Goal: Information Seeking & Learning: Learn about a topic

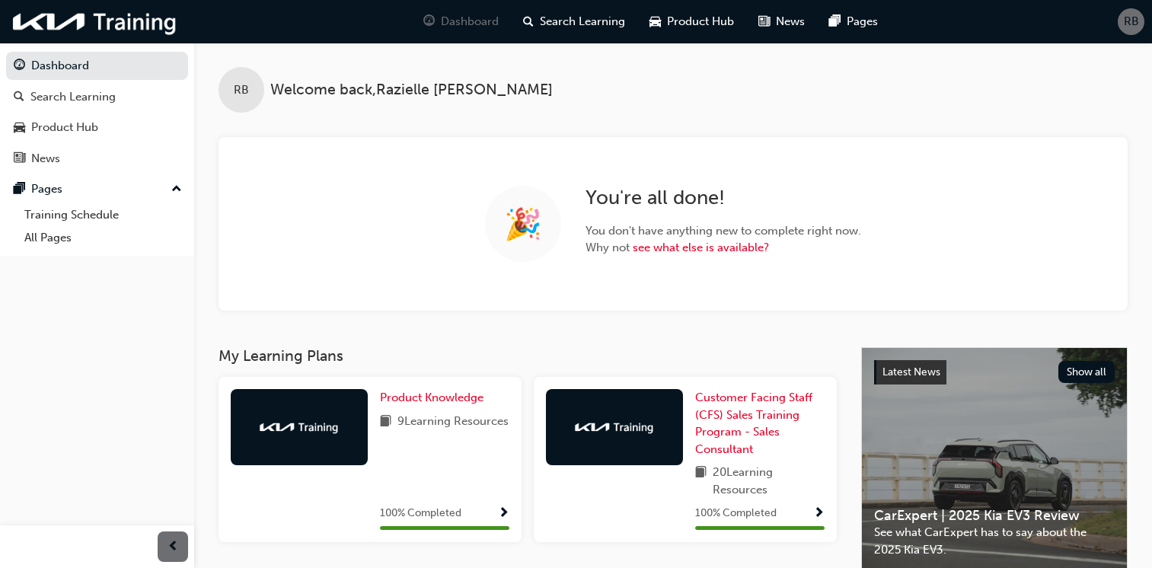
scroll to position [275, 0]
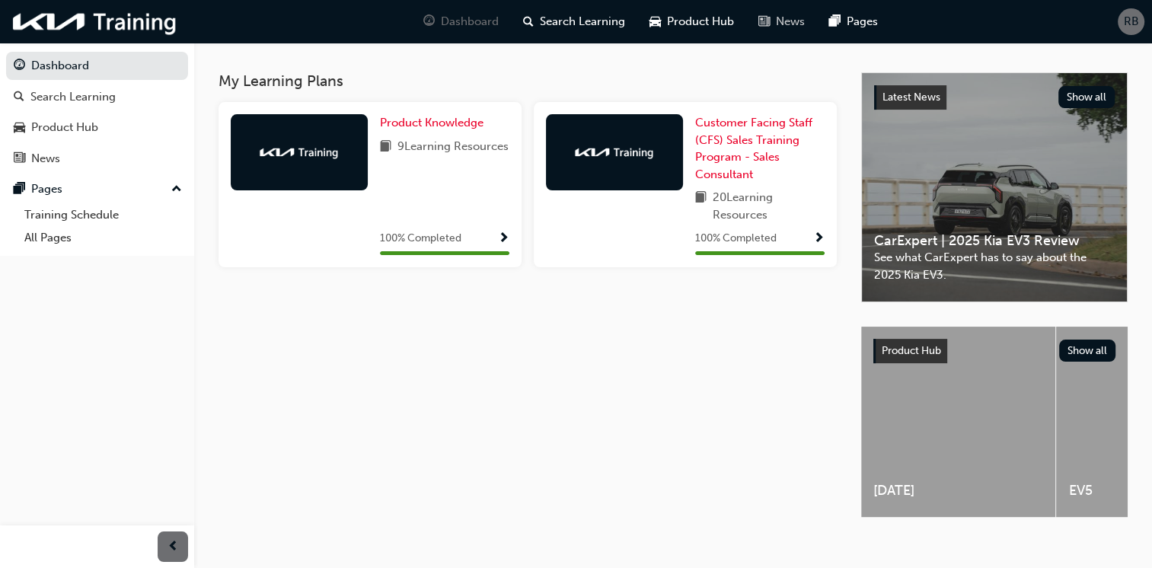
click at [781, 28] on span "News" at bounding box center [790, 22] width 29 height 18
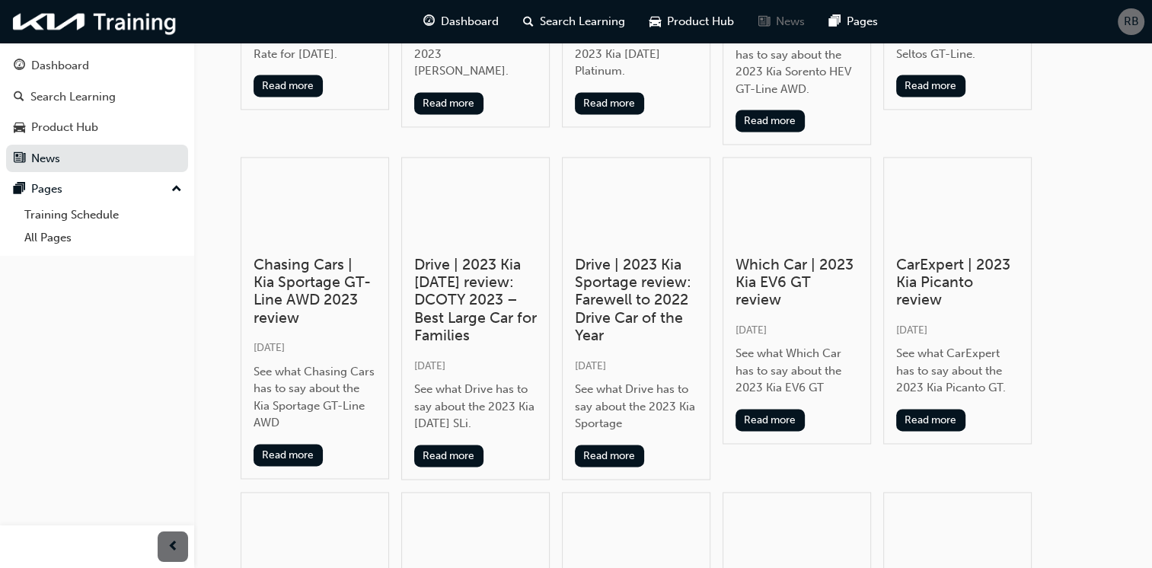
scroll to position [1903, 0]
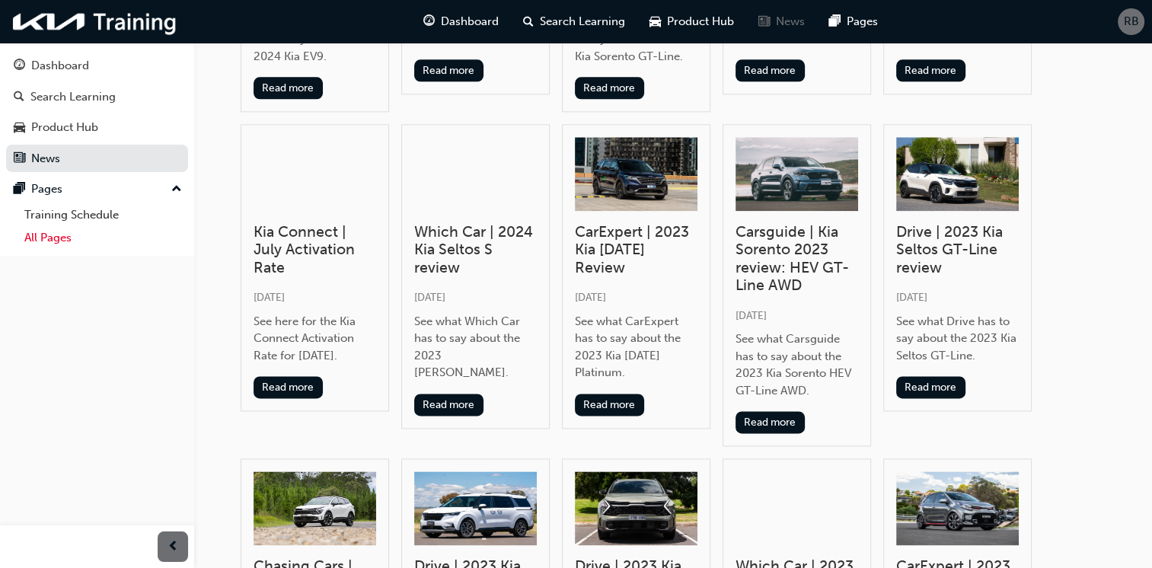
click at [64, 245] on link "All Pages" at bounding box center [103, 238] width 170 height 24
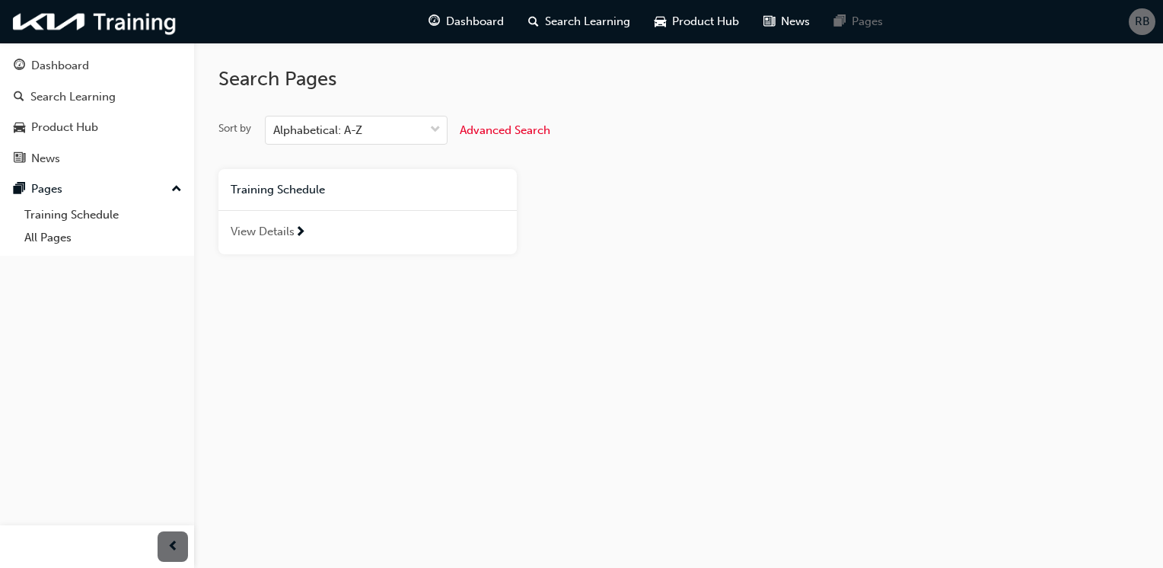
click at [295, 234] on div at bounding box center [300, 232] width 11 height 19
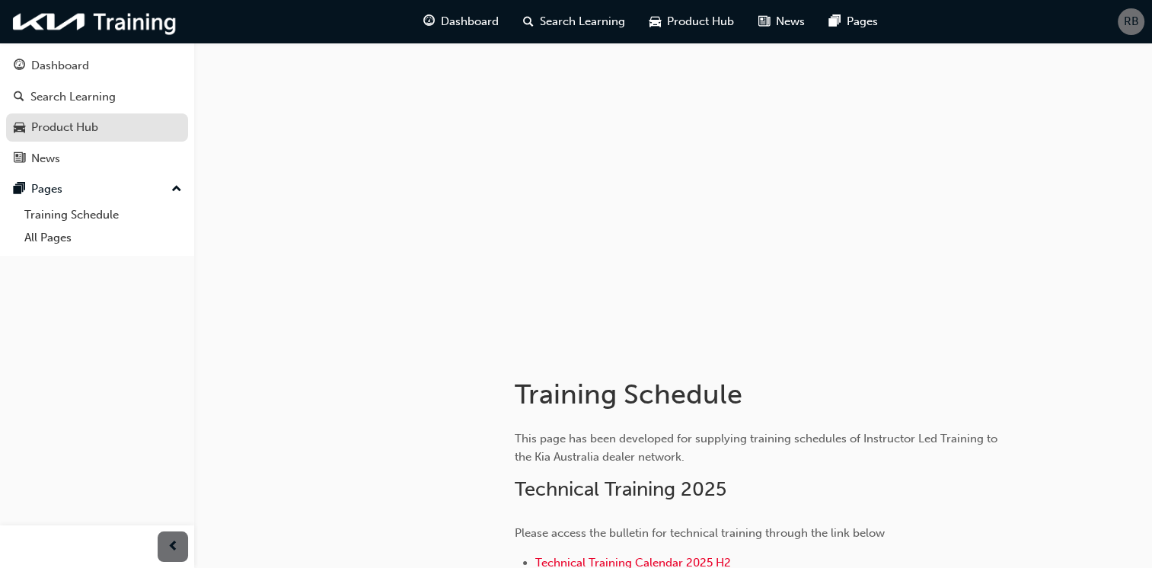
click at [81, 122] on div "Product Hub" at bounding box center [64, 128] width 67 height 18
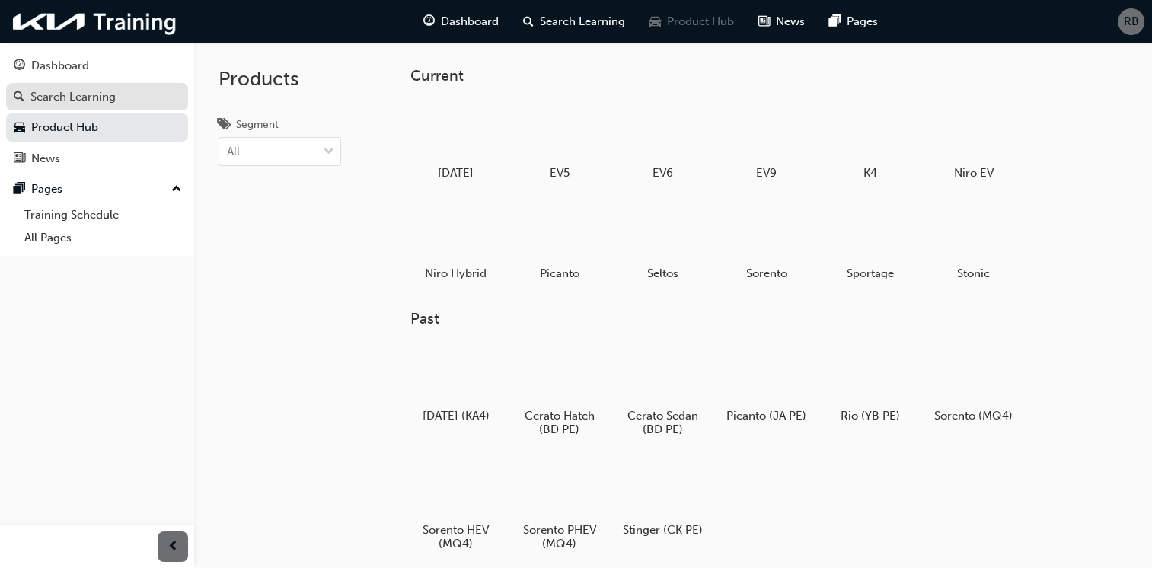
click at [46, 91] on div "Search Learning" at bounding box center [72, 97] width 85 height 18
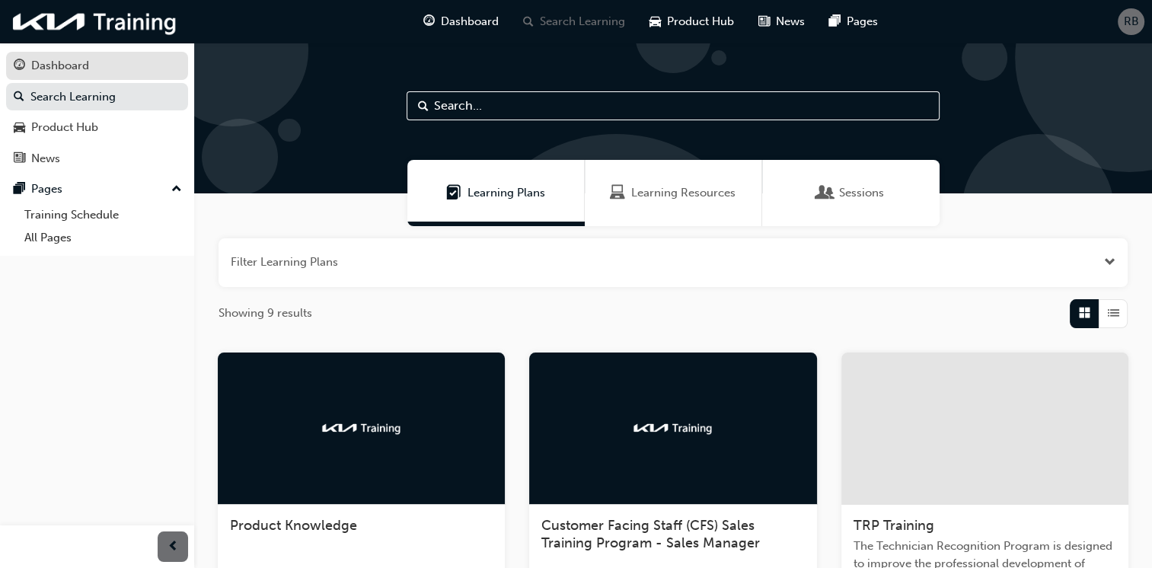
click at [93, 61] on div "Dashboard" at bounding box center [97, 65] width 167 height 19
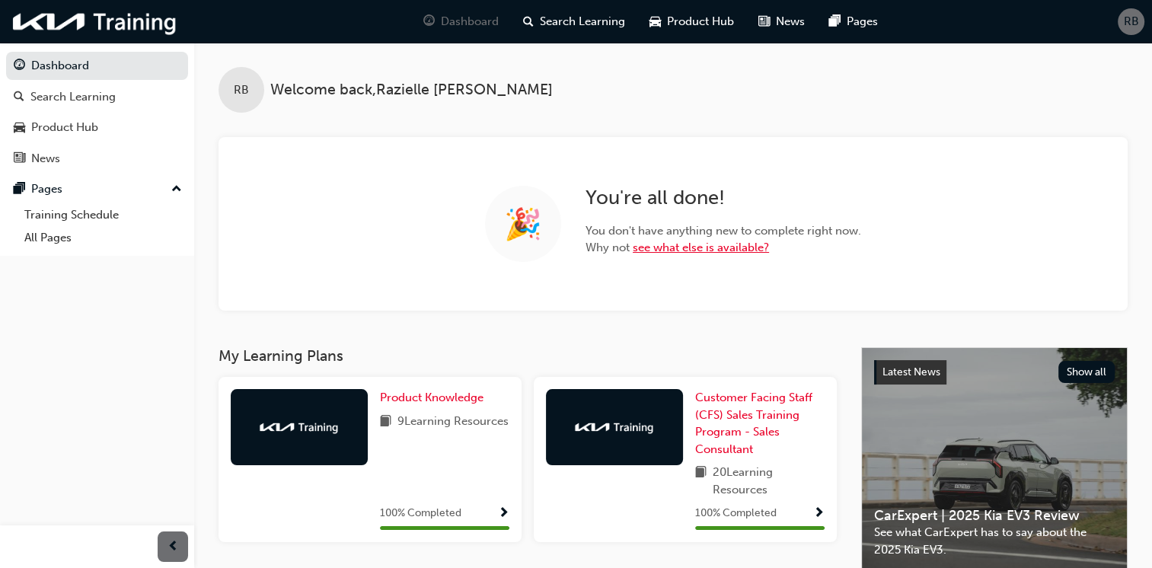
click at [688, 252] on link "see what else is available?" at bounding box center [701, 248] width 136 height 14
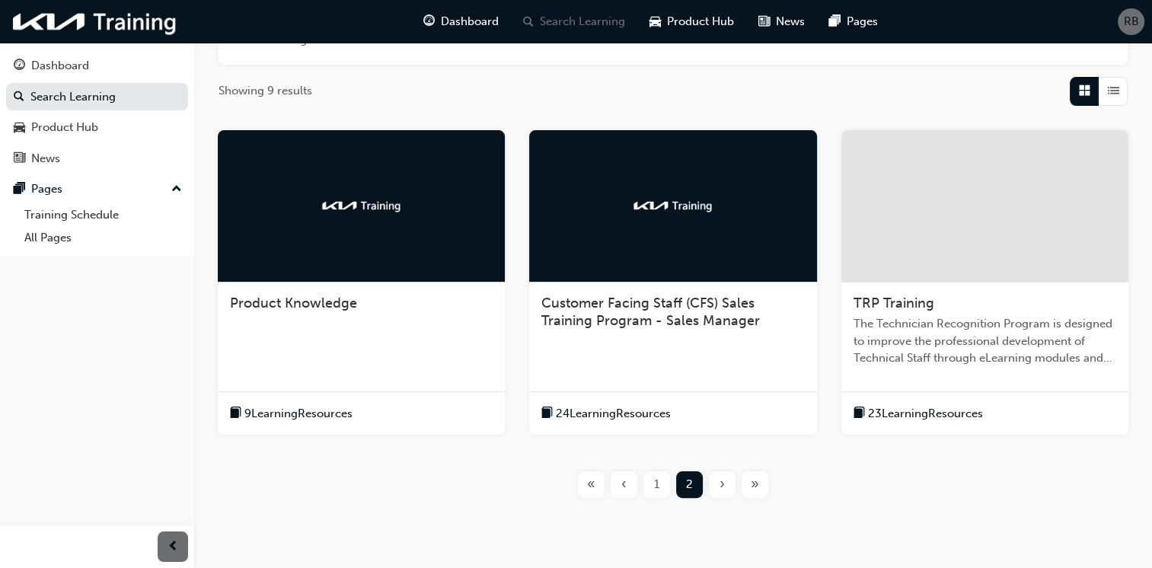
scroll to position [228, 0]
